Goal: Communication & Community: Participate in discussion

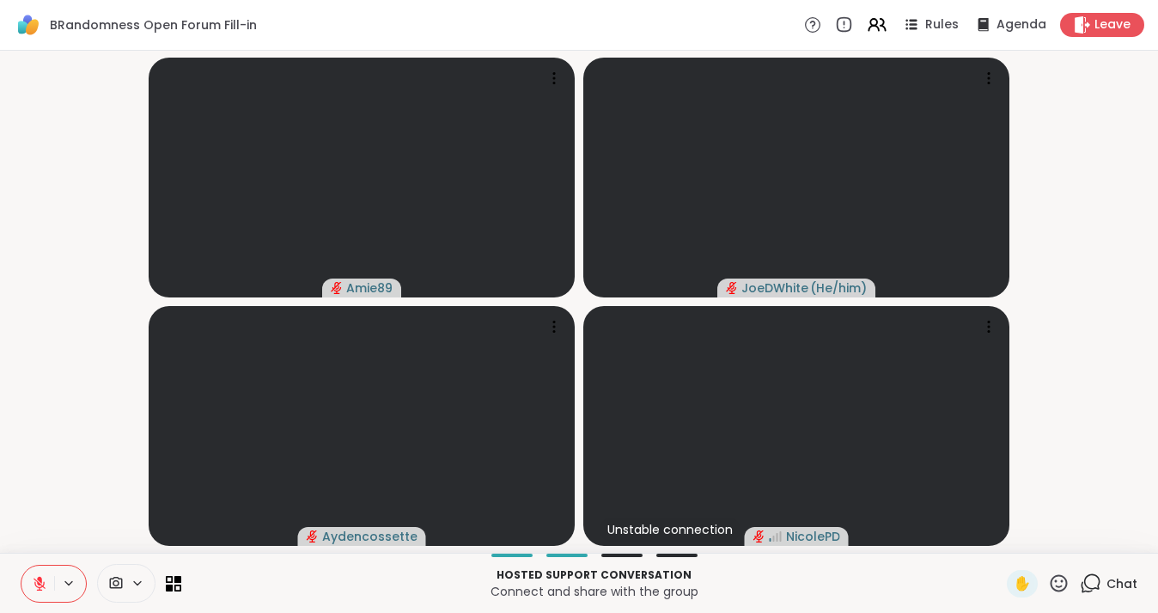
click at [40, 582] on icon at bounding box center [39, 579] width 5 height 7
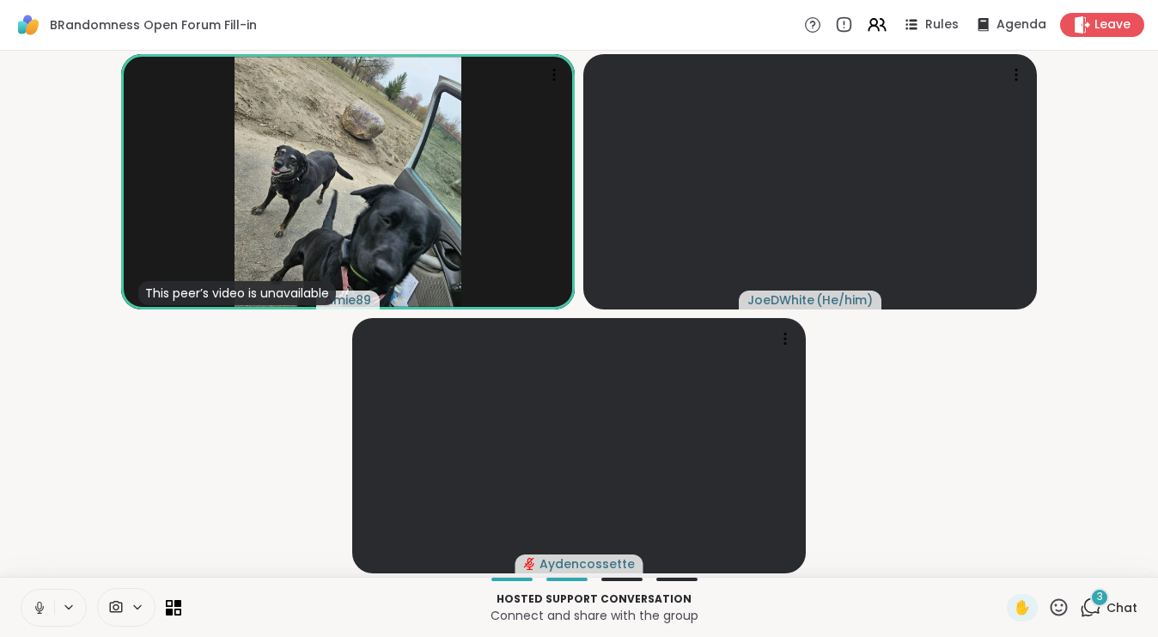
click at [39, 606] on icon at bounding box center [39, 607] width 15 height 15
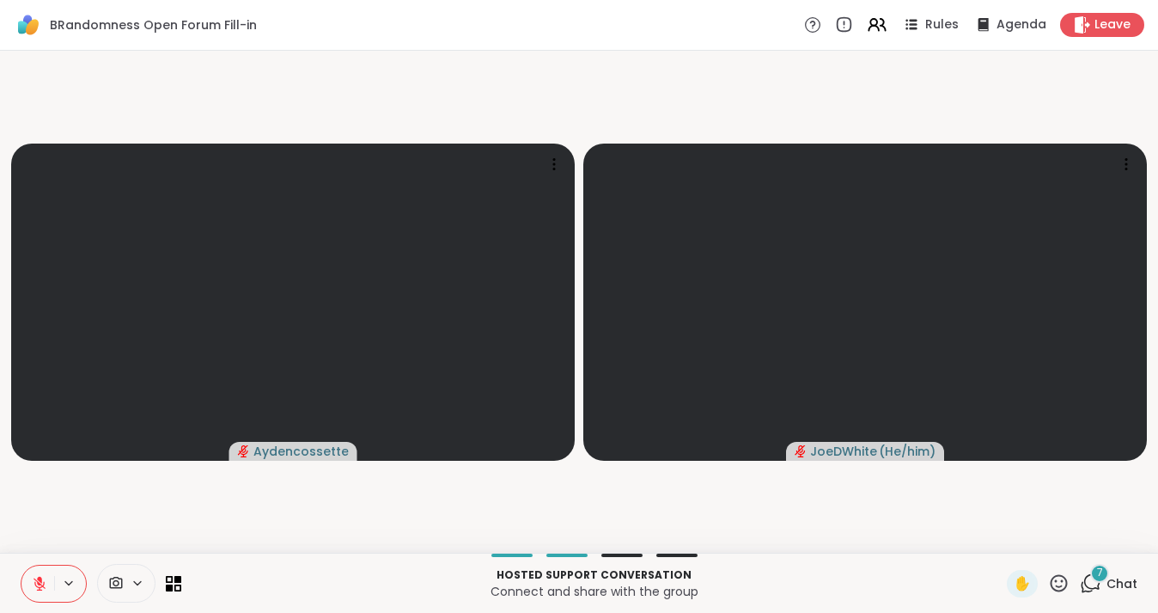
click at [1102, 583] on icon at bounding box center [1090, 582] width 21 height 21
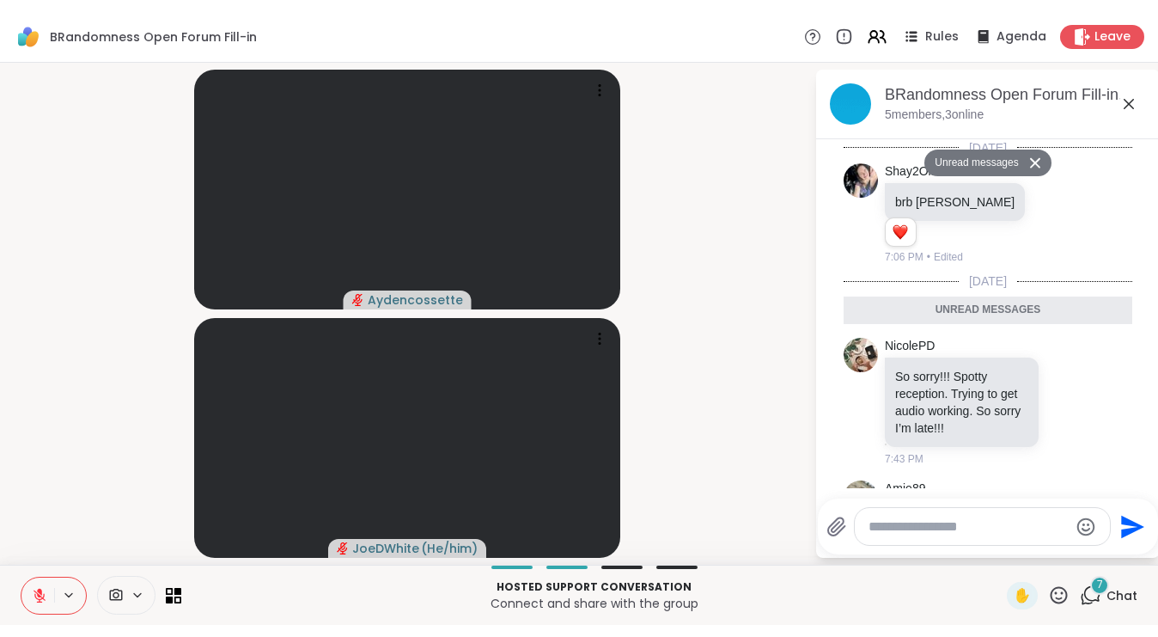
scroll to position [798, 0]
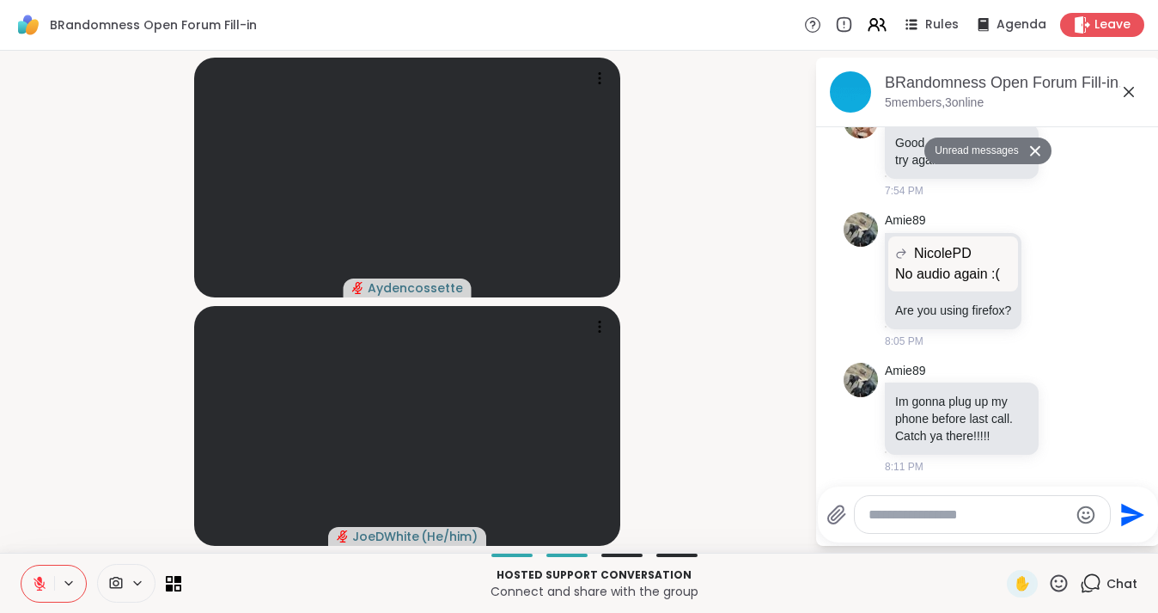
click at [1128, 92] on icon at bounding box center [1129, 92] width 10 height 10
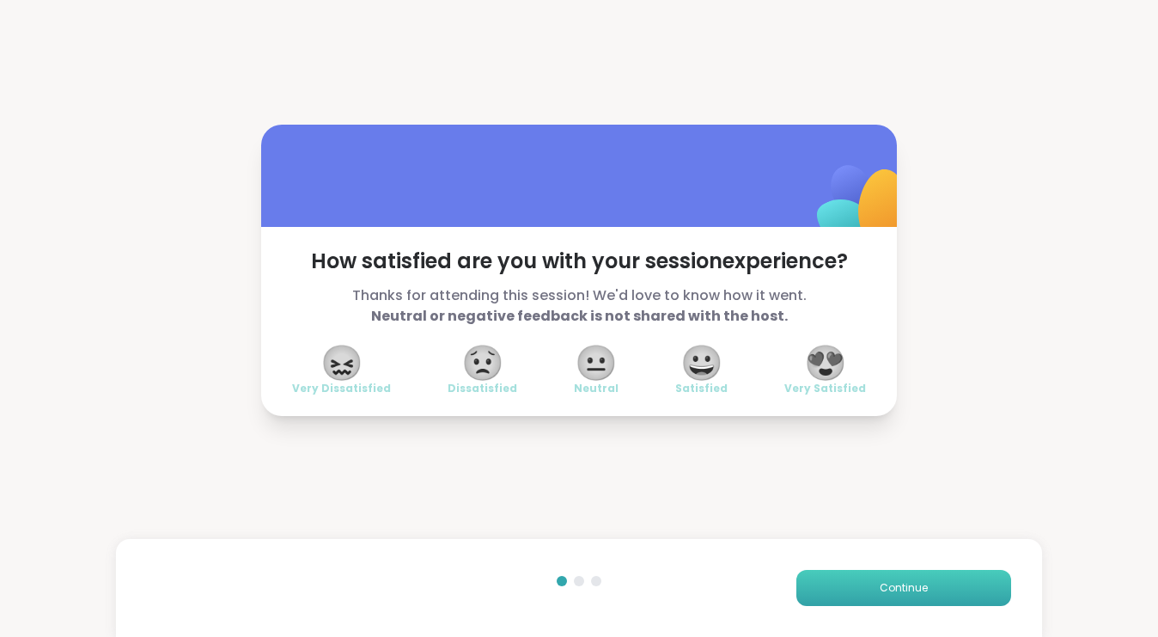
click at [931, 572] on button "Continue" at bounding box center [904, 588] width 215 height 36
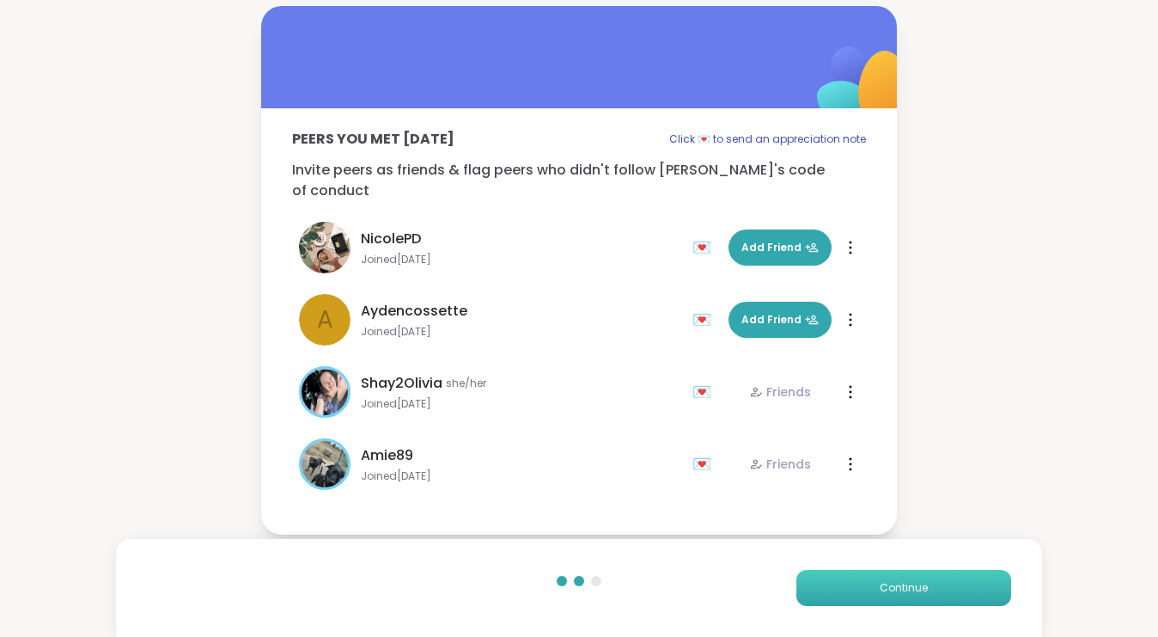
click at [891, 595] on span "Continue" at bounding box center [904, 587] width 48 height 15
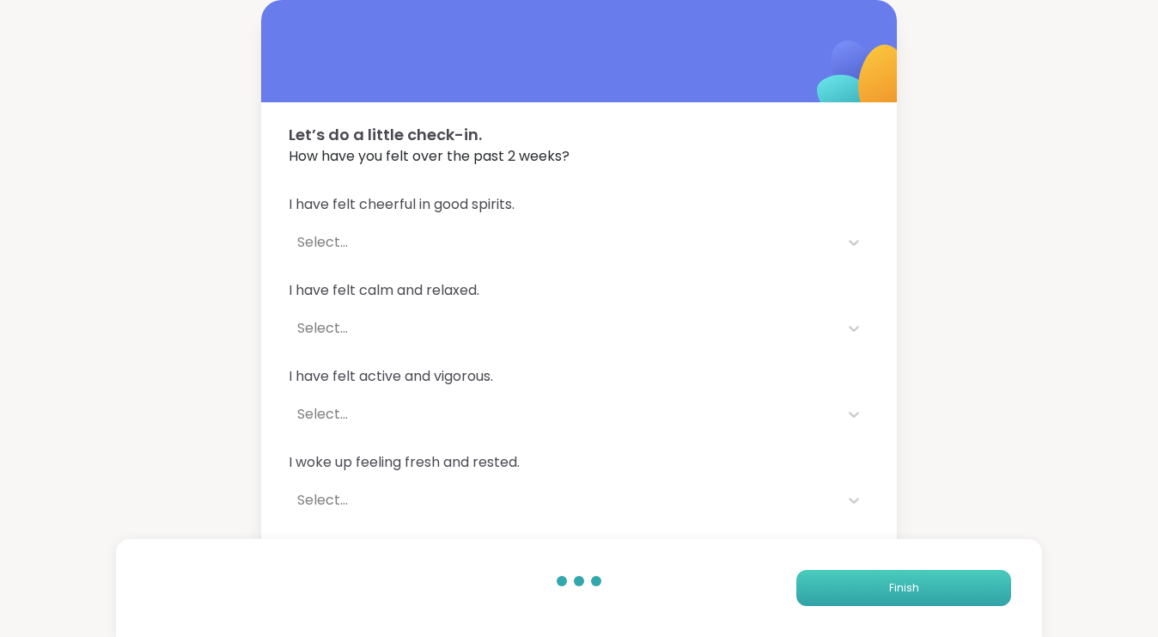
click at [891, 595] on span "Finish" at bounding box center [904, 587] width 30 height 15
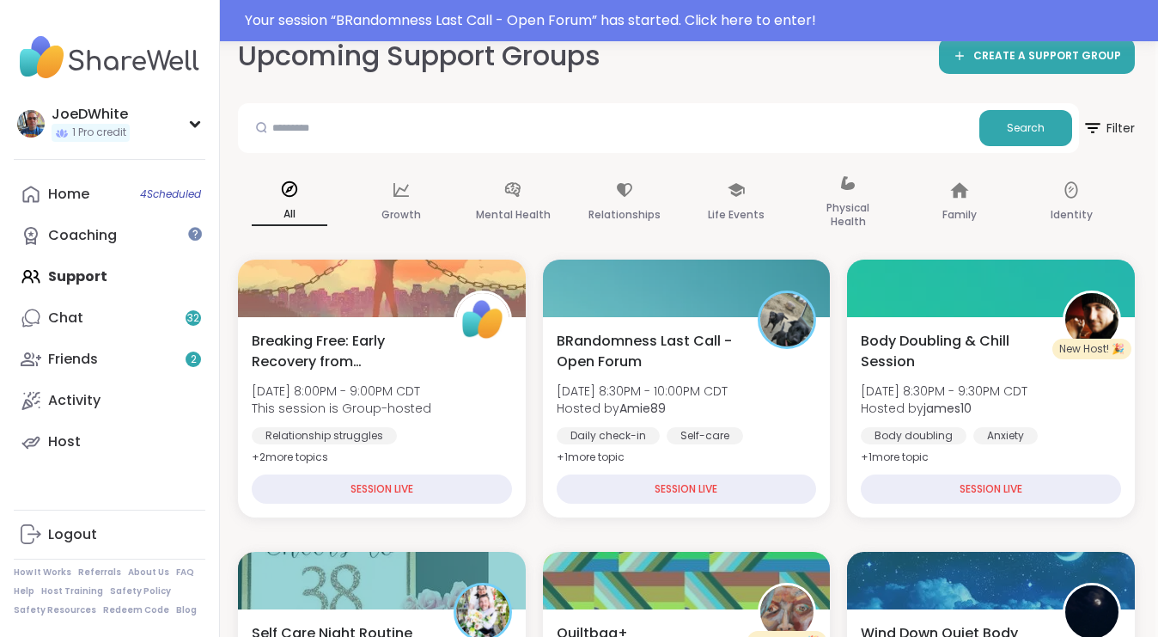
scroll to position [150, 3]
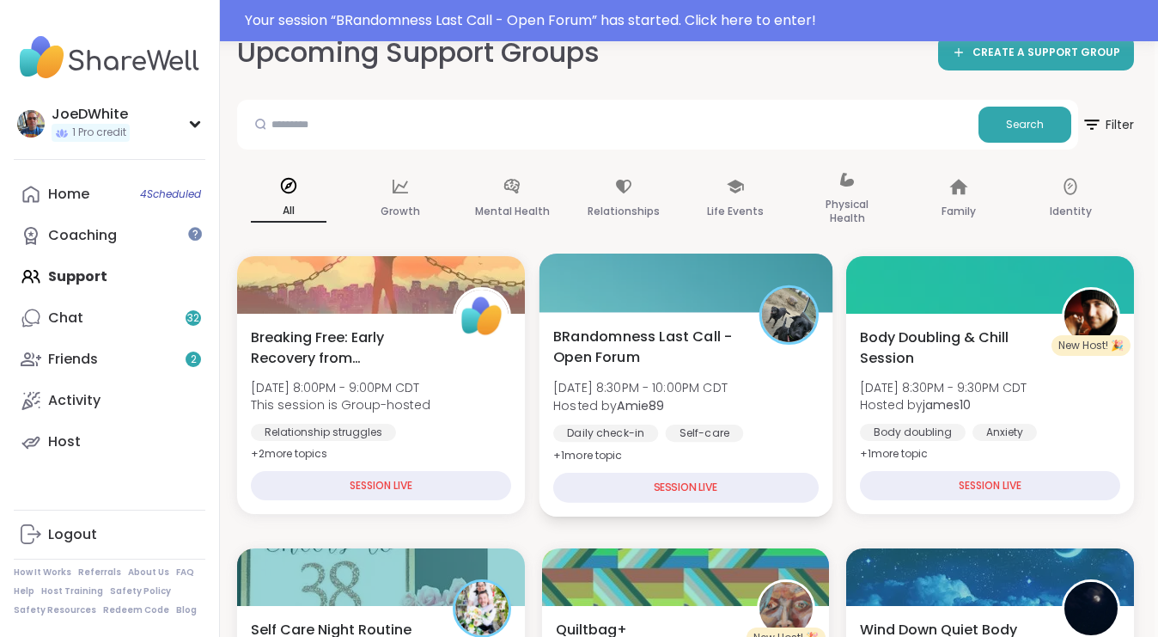
click at [669, 344] on span "BRandomness Last Call - Open Forum" at bounding box center [646, 347] width 186 height 42
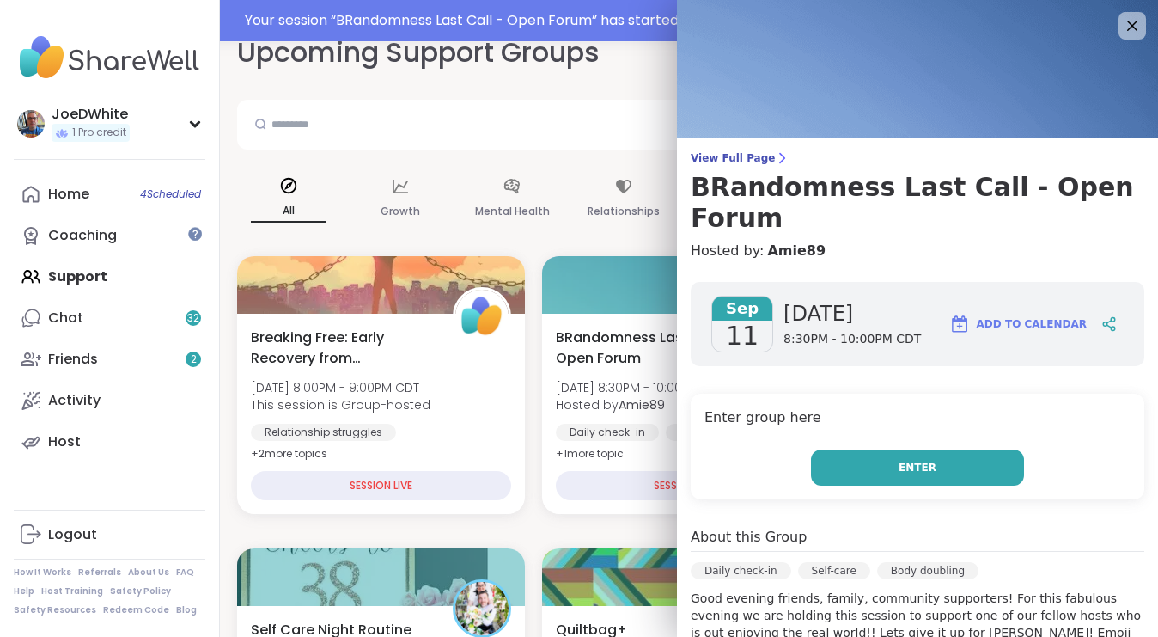
click at [915, 449] on button "Enter" at bounding box center [917, 467] width 213 height 36
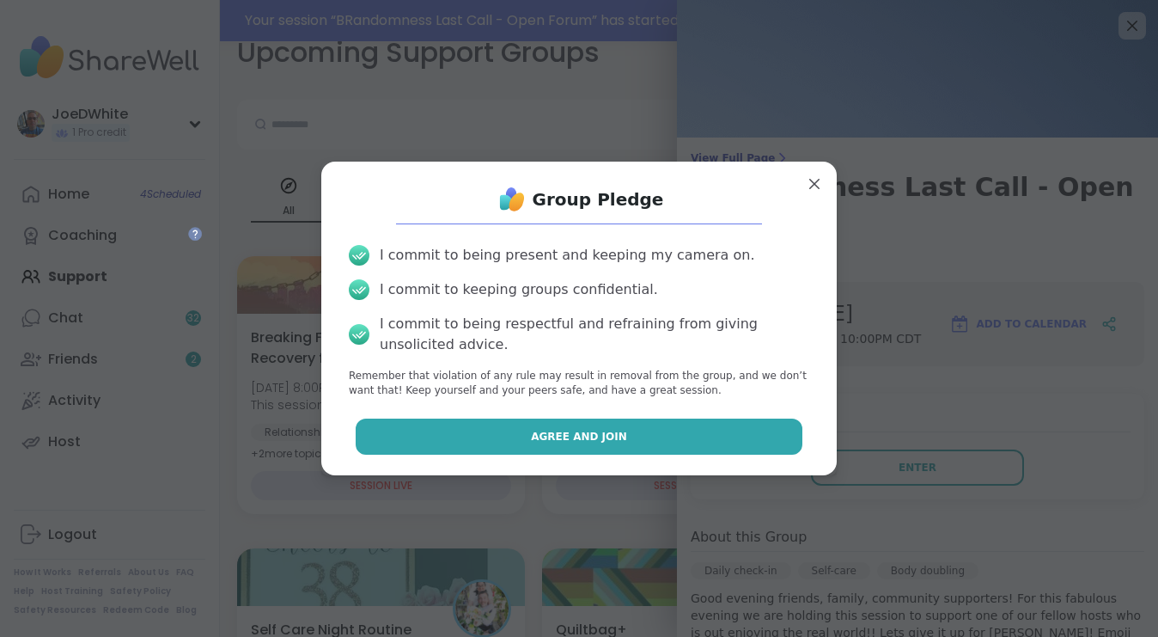
click at [753, 433] on button "Agree and Join" at bounding box center [580, 437] width 448 height 36
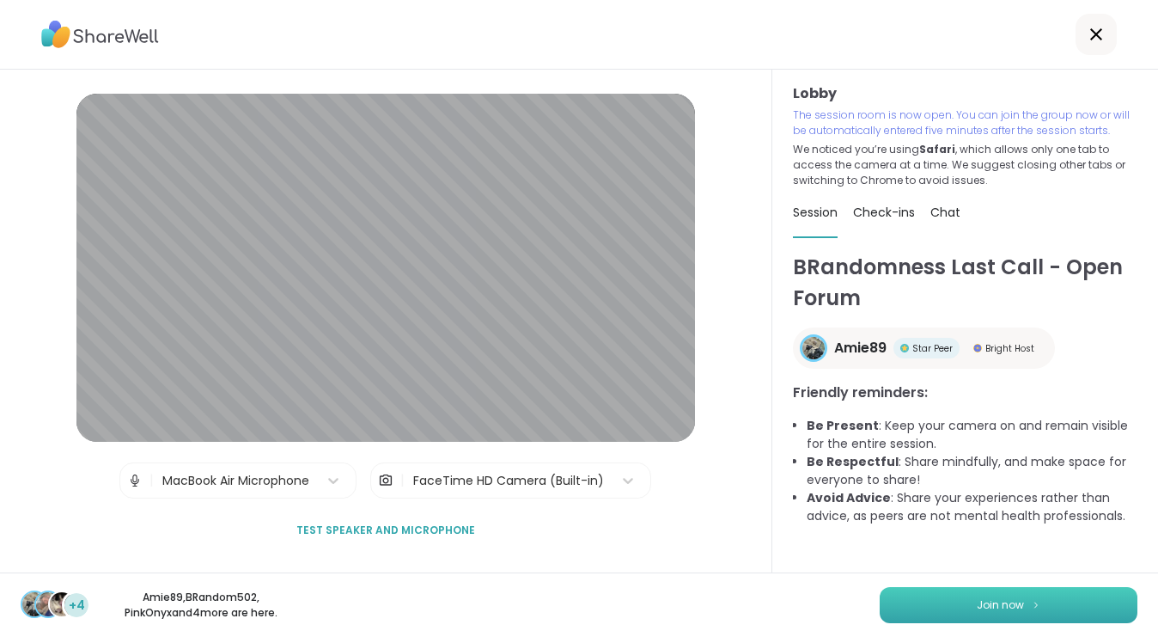
click at [998, 602] on span "Join now" at bounding box center [1000, 604] width 47 height 15
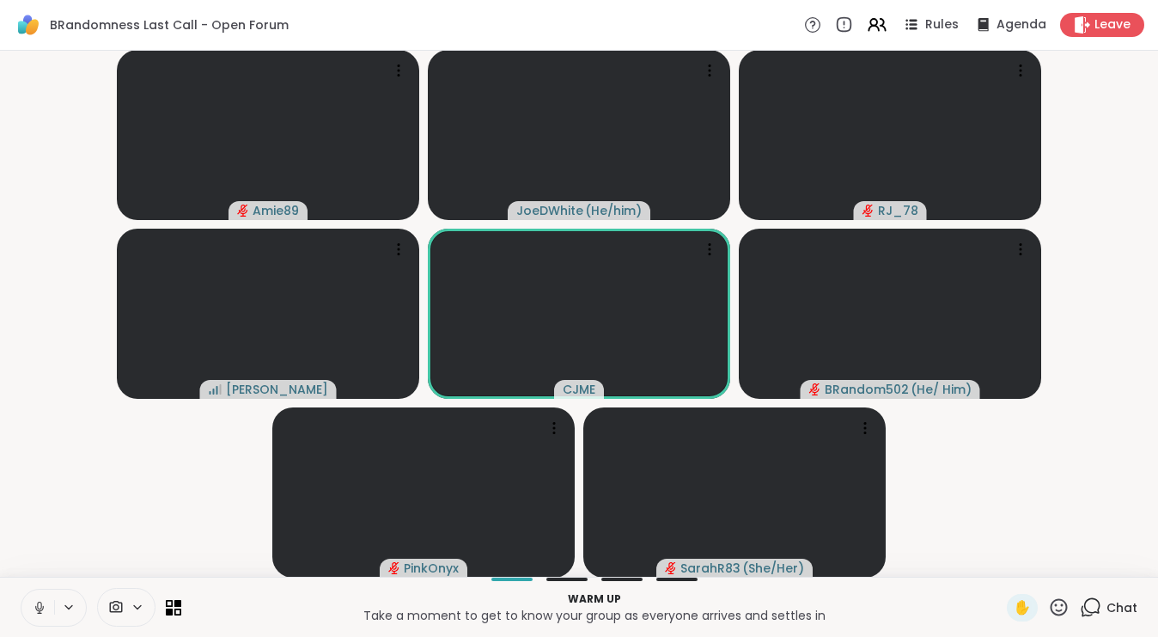
click at [44, 608] on icon at bounding box center [39, 607] width 15 height 15
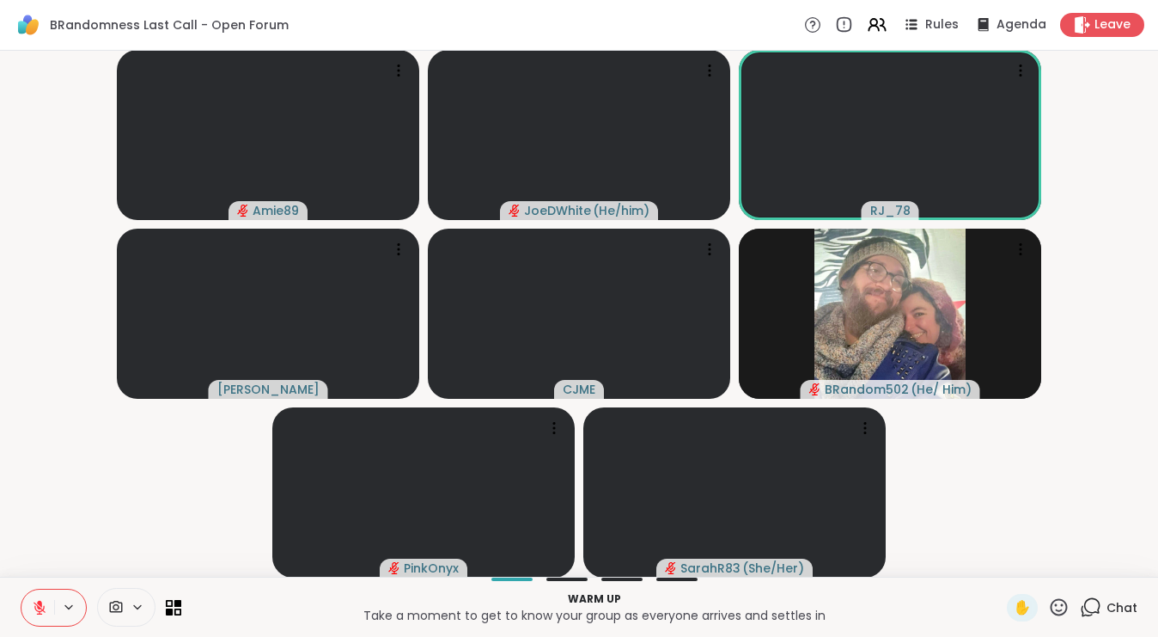
click at [1004, 463] on video-player-container "Amie89 JoeDWhite ( He/him ) RJ_78 [PERSON_NAME] CJME BRandom502 ( He/ Him ) Pin…" at bounding box center [579, 314] width 1138 height 512
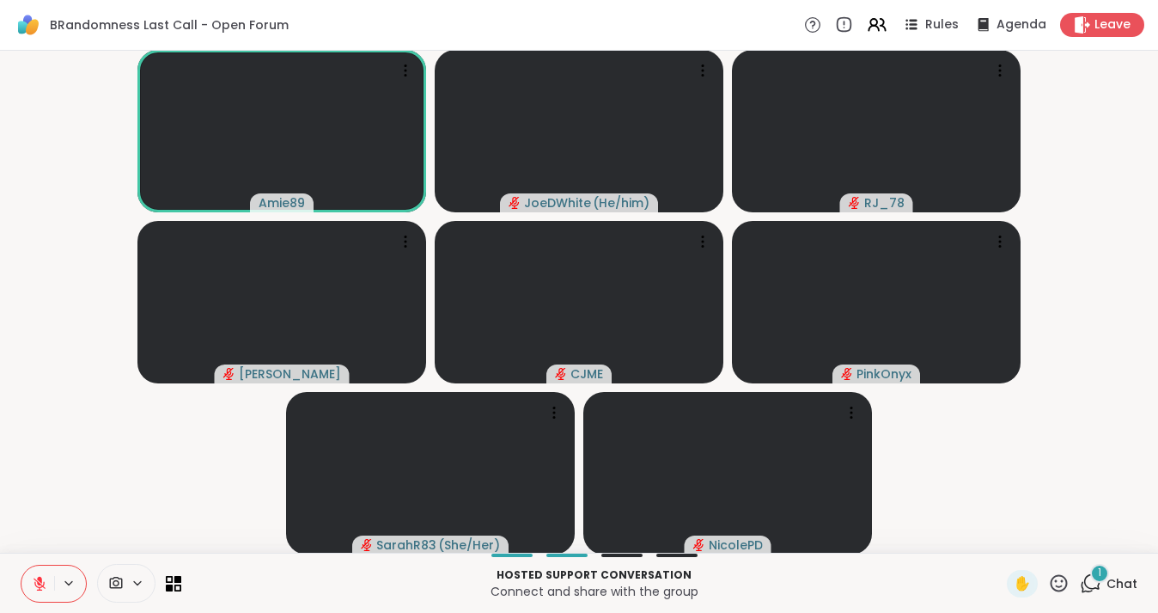
click at [35, 581] on icon at bounding box center [39, 583] width 15 height 15
click at [47, 585] on button at bounding box center [37, 583] width 33 height 36
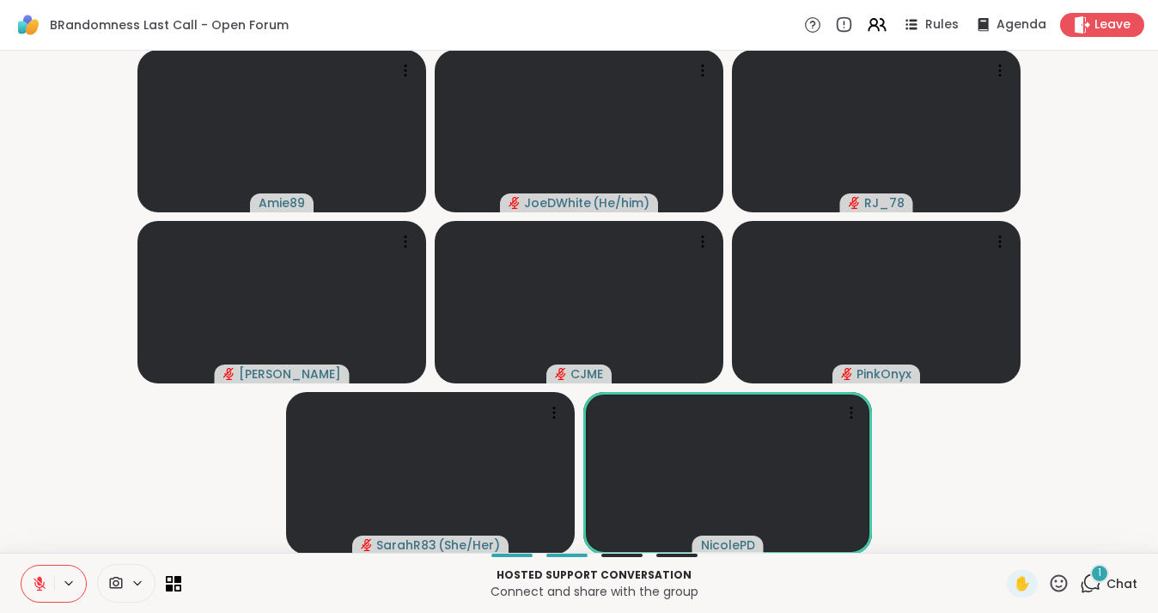
click at [125, 579] on span at bounding box center [114, 583] width 33 height 16
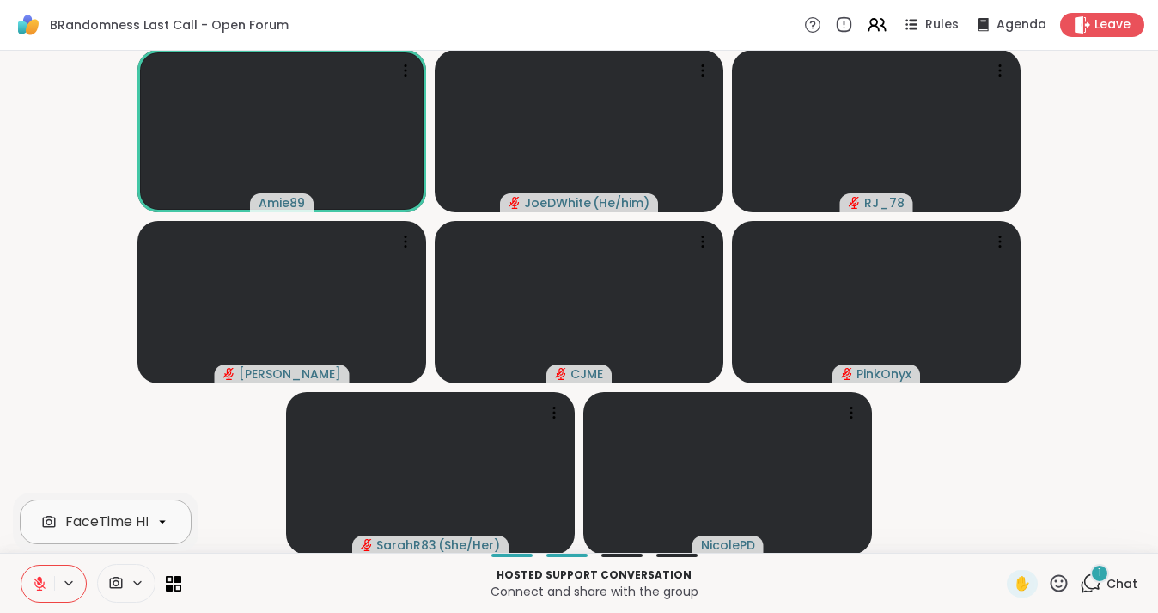
click at [162, 522] on icon at bounding box center [162, 522] width 7 height 3
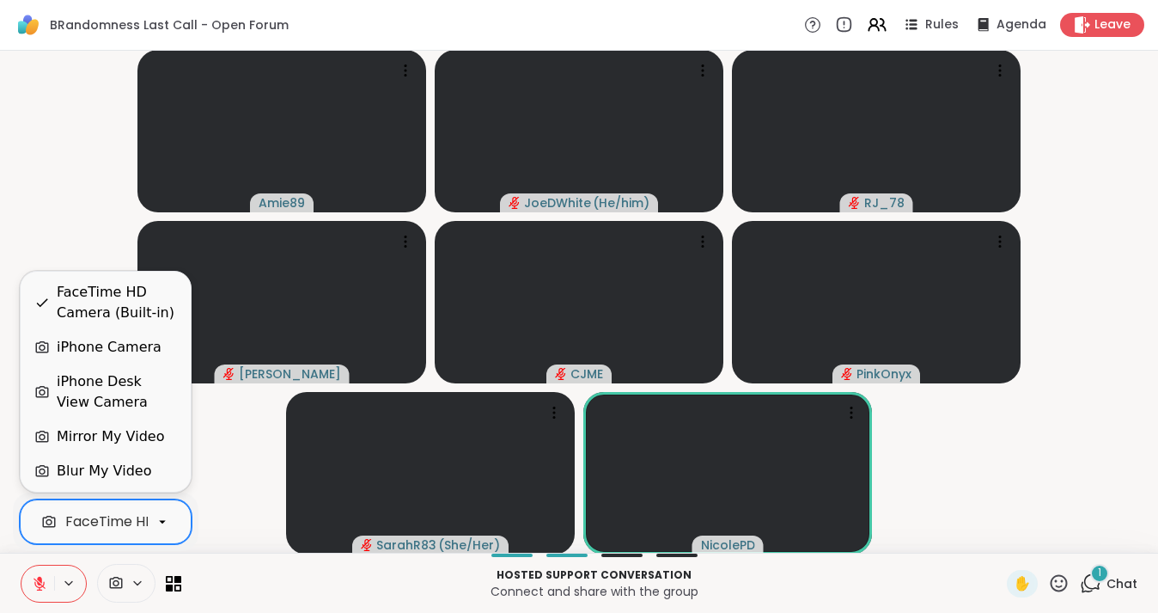
click at [121, 355] on div "iPhone Camera" at bounding box center [109, 347] width 105 height 21
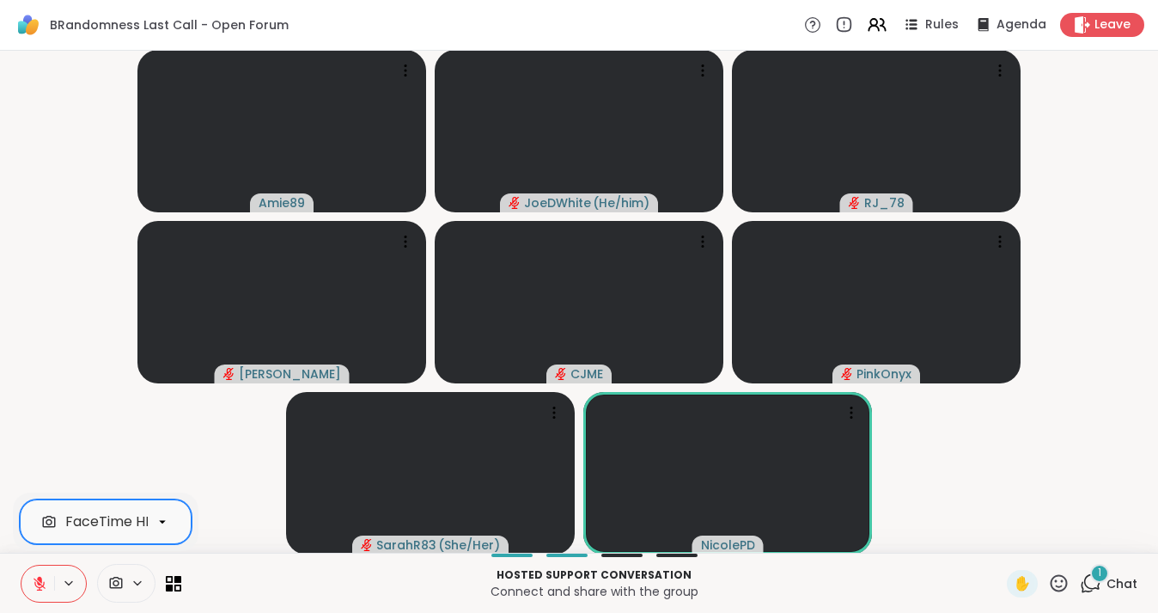
scroll to position [0, 106]
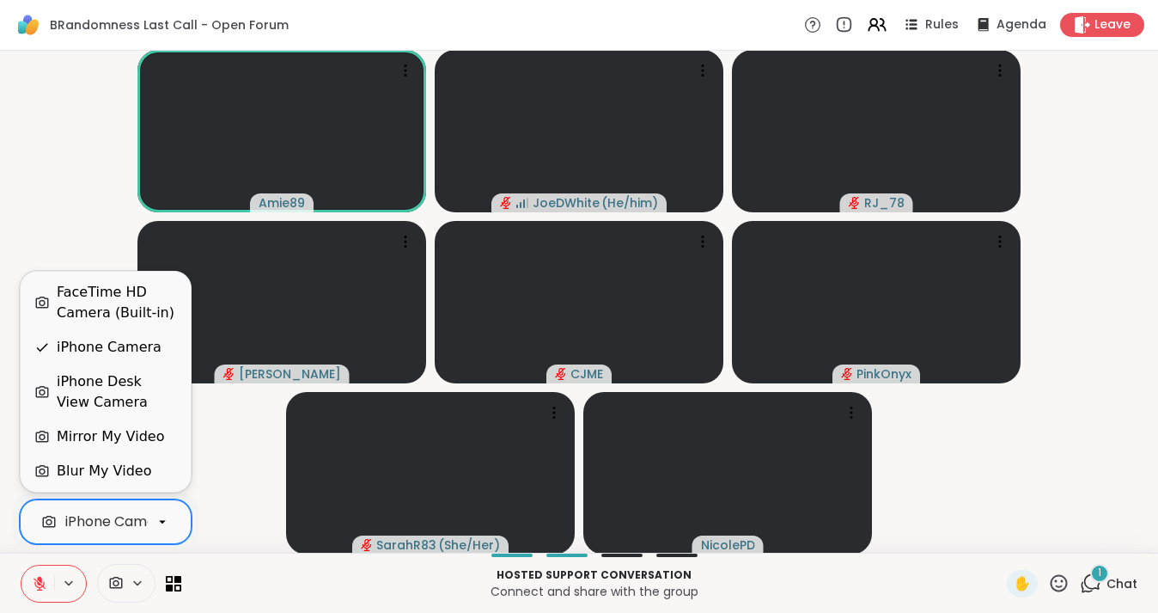
click at [170, 522] on div at bounding box center [162, 521] width 29 height 29
click at [127, 319] on div "FaceTime HD Camera (Built-in)" at bounding box center [117, 302] width 120 height 41
